Goal: Task Accomplishment & Management: Complete application form

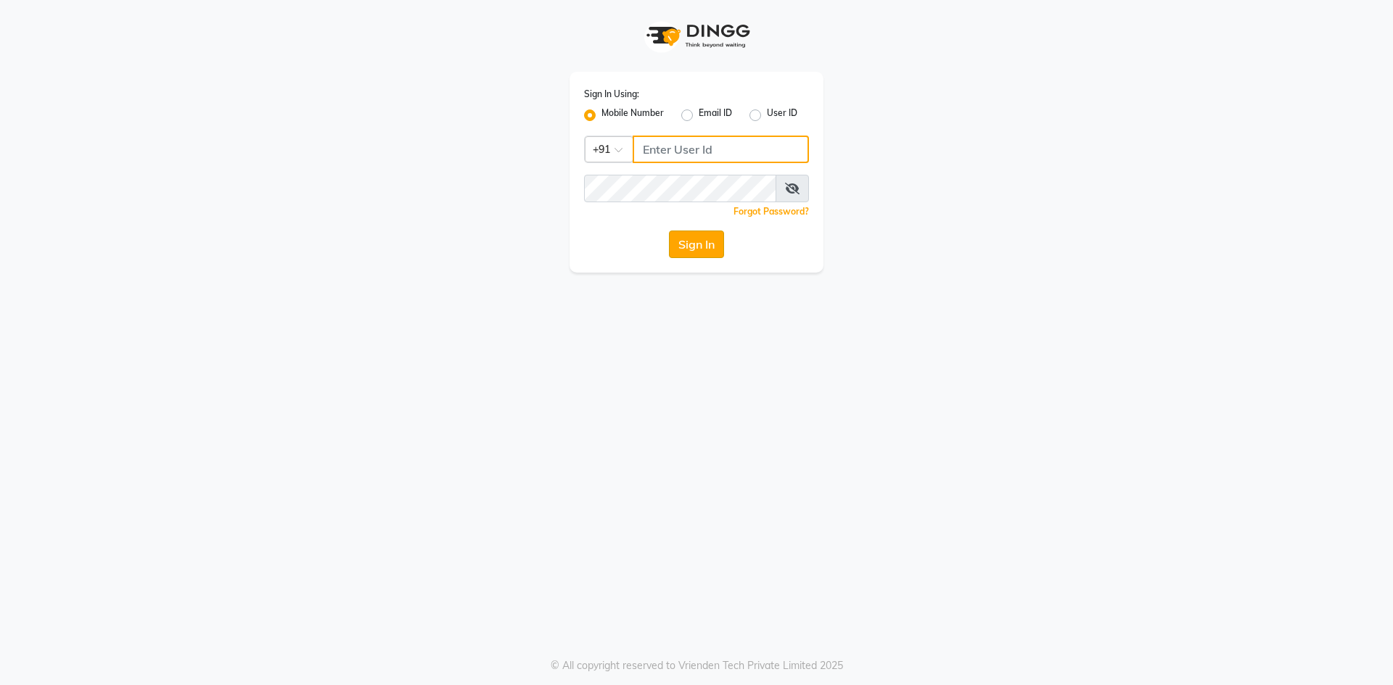
type input "6353215459"
click at [702, 248] on button "Sign In" at bounding box center [696, 245] width 55 height 28
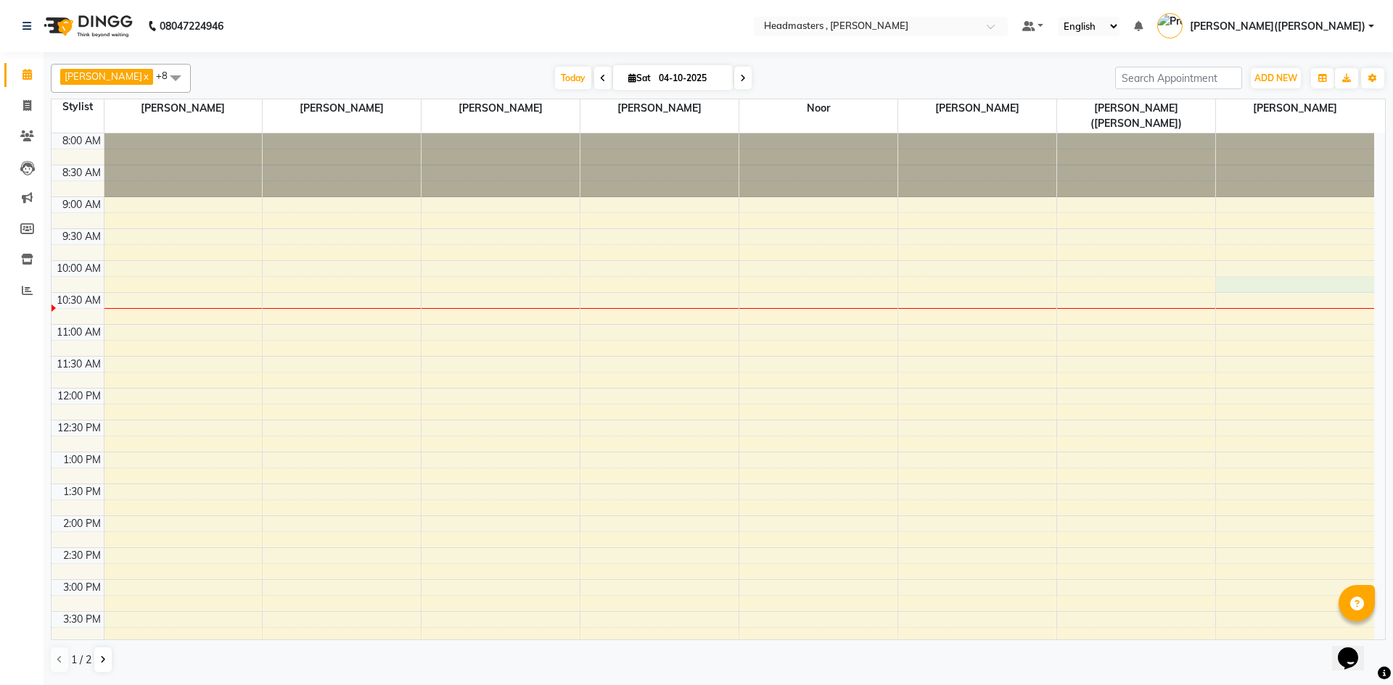
click at [1282, 264] on div "8:00 AM 8:30 AM 9:00 AM 9:30 AM 10:00 AM 10:30 AM 11:00 AM 11:30 AM 12:00 PM 12…" at bounding box center [713, 547] width 1322 height 829
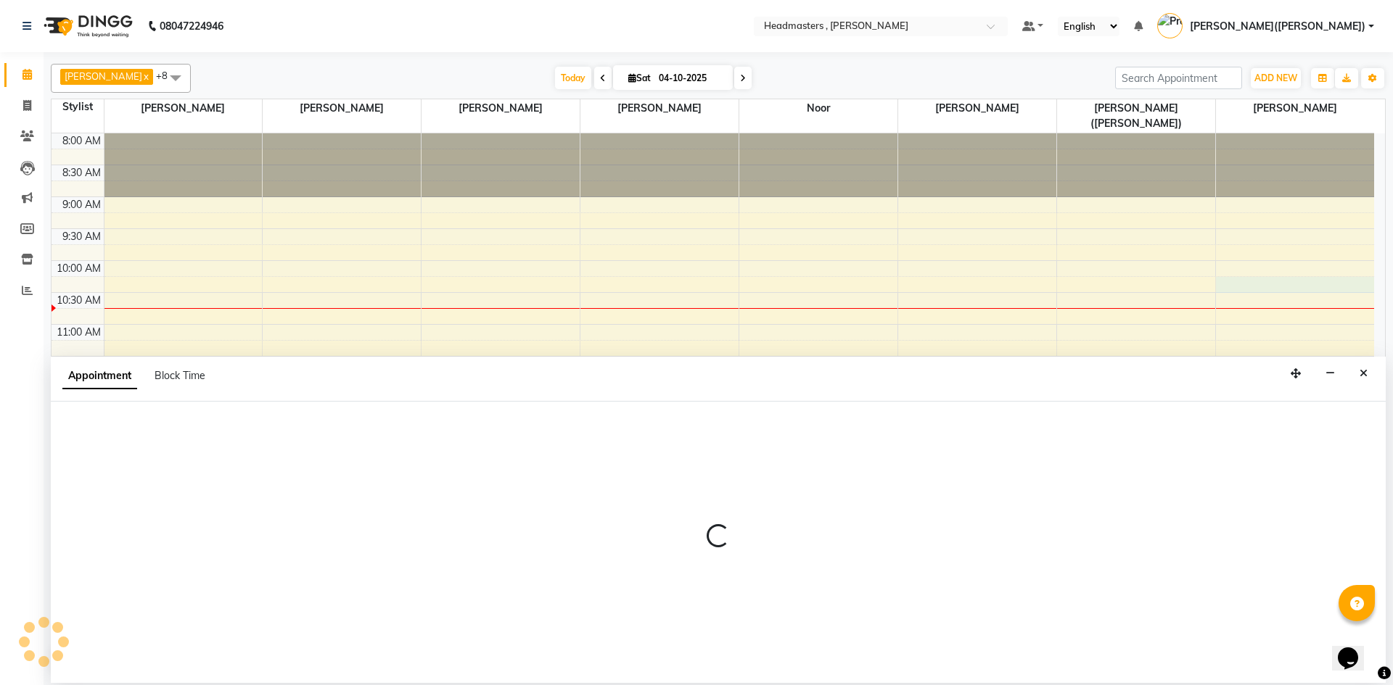
select select "85124"
select select "615"
select select "tentative"
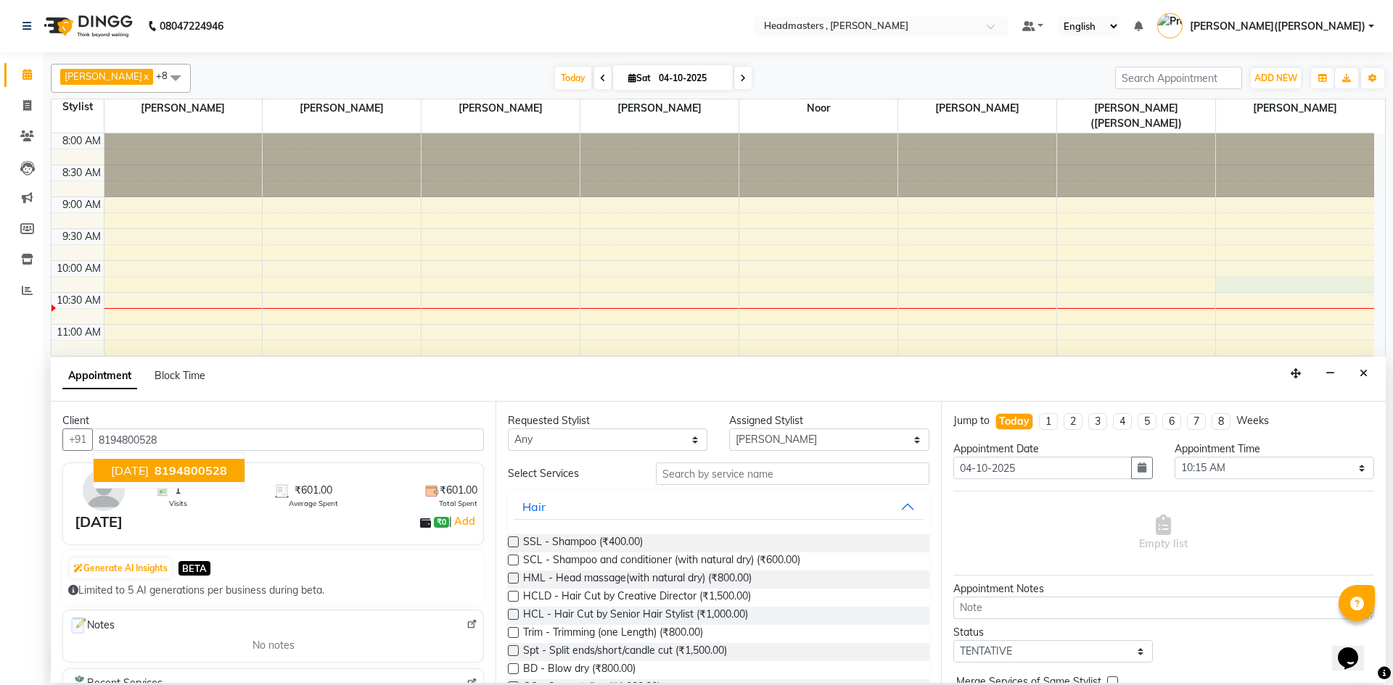
type input "8194800528"
click at [716, 478] on input "text" at bounding box center [792, 474] width 273 height 22
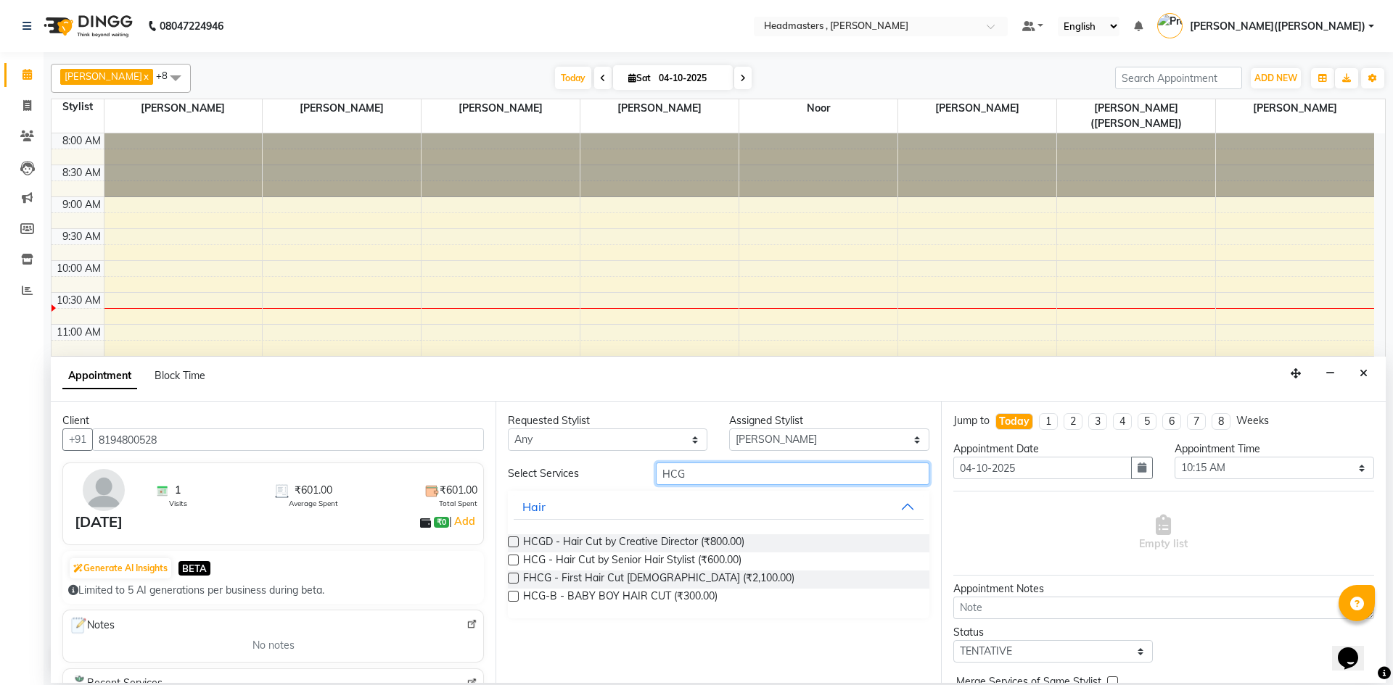
type input "HCG"
click at [516, 563] on label at bounding box center [513, 560] width 11 height 11
click at [516, 563] on input "checkbox" at bounding box center [512, 561] width 9 height 9
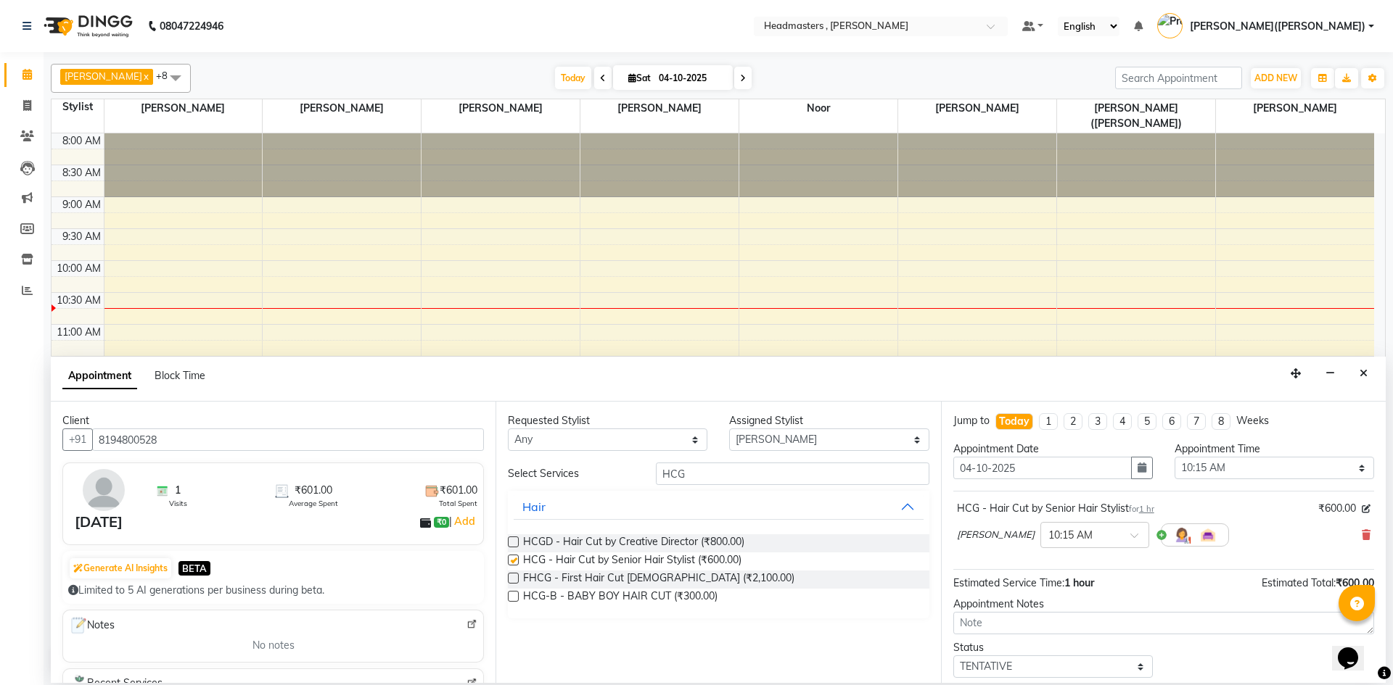
checkbox input "false"
click at [701, 473] on input "HCG" at bounding box center [792, 474] width 273 height 22
type input "H"
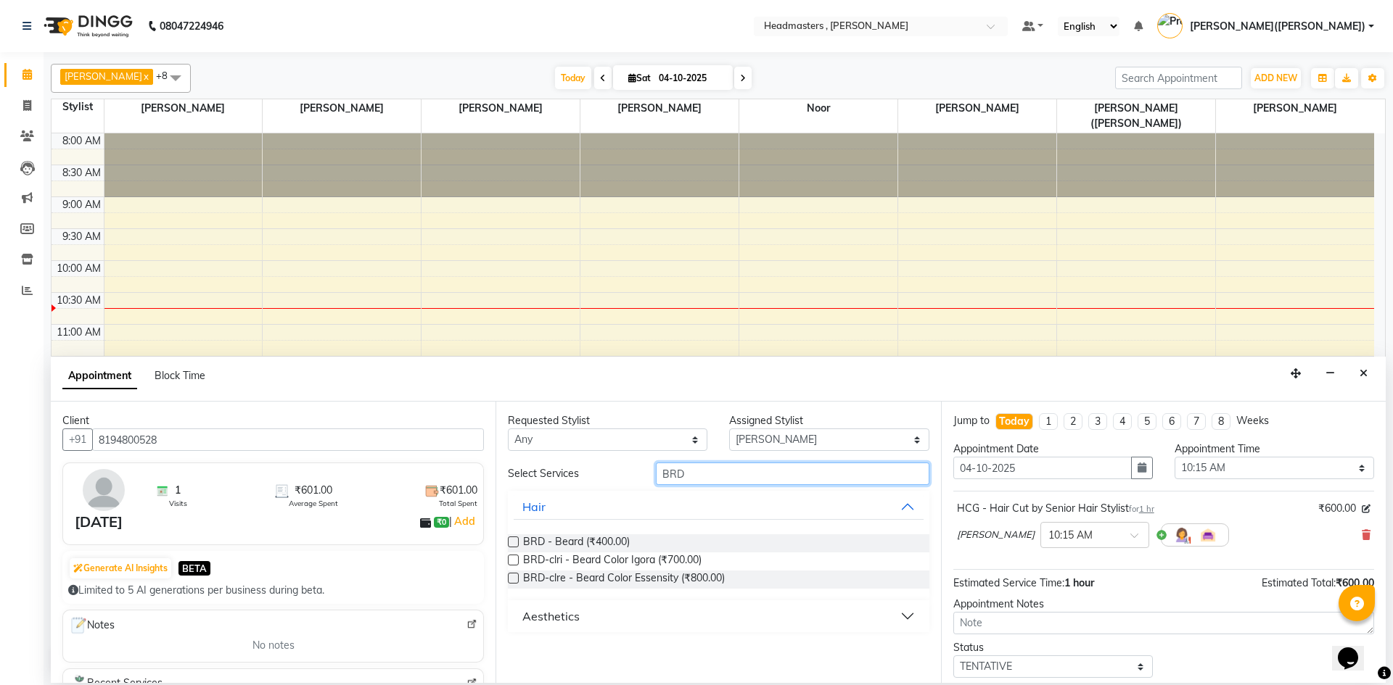
type input "BRD"
click at [511, 541] on label at bounding box center [513, 542] width 11 height 11
click at [511, 541] on input "checkbox" at bounding box center [512, 543] width 9 height 9
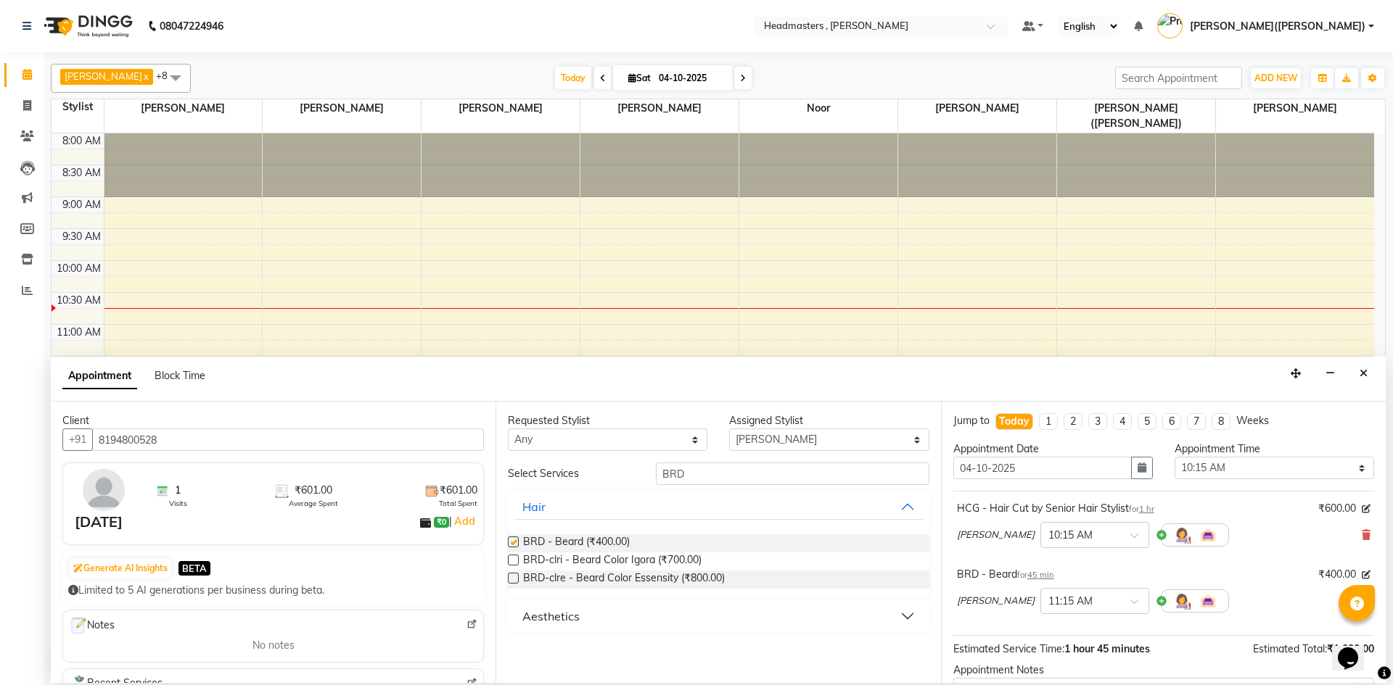
checkbox input "false"
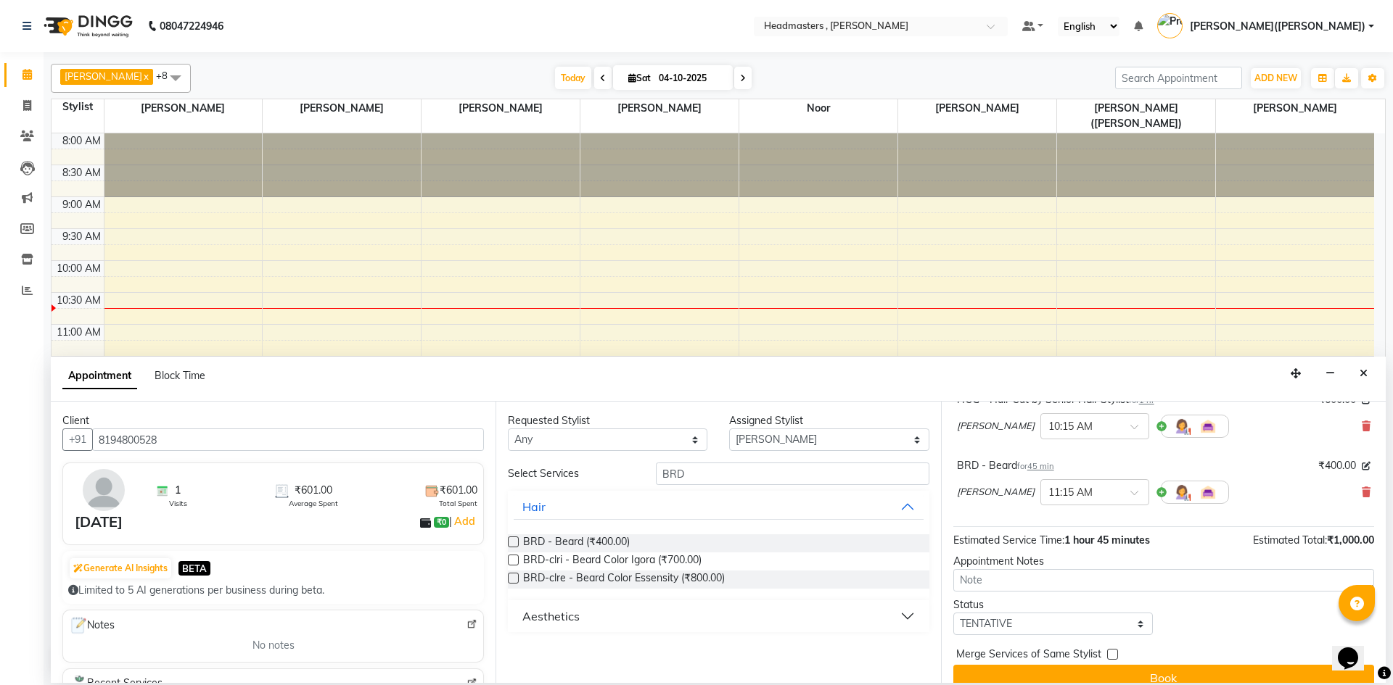
scroll to position [125, 0]
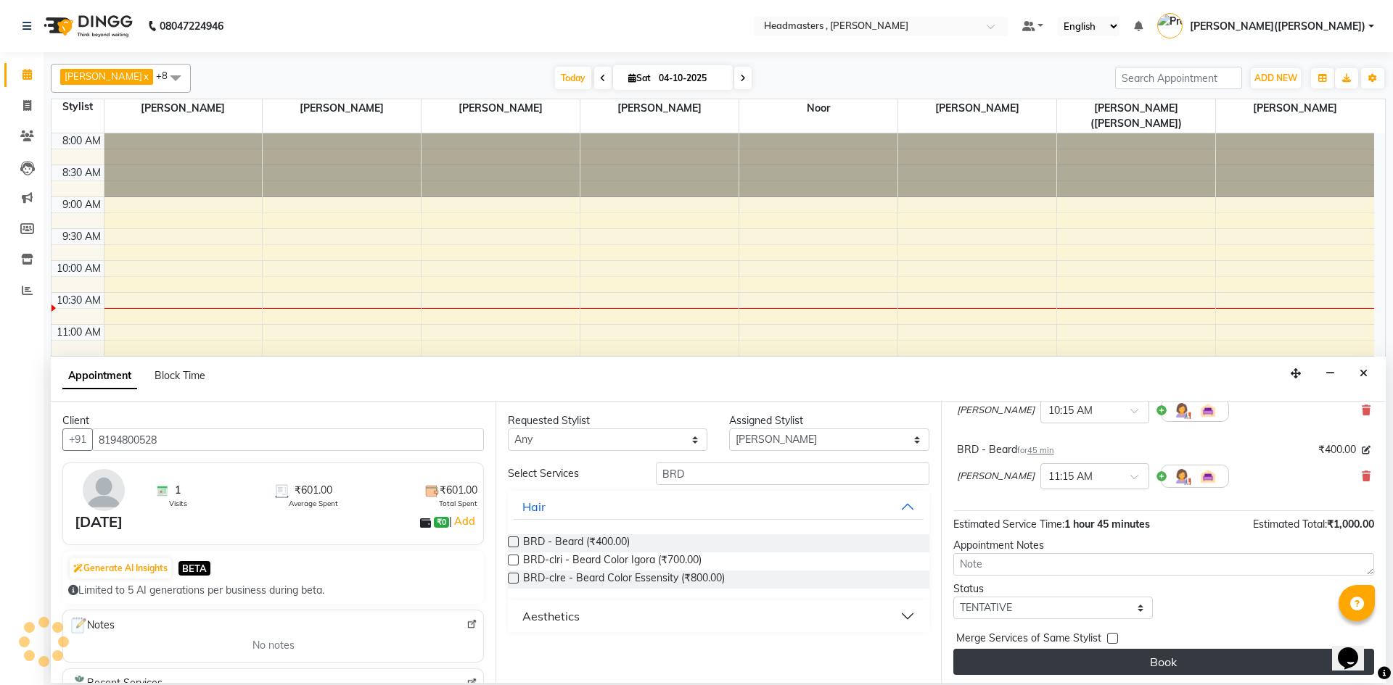
click at [1243, 664] on button "Book" at bounding box center [1163, 662] width 421 height 26
